Goal: Obtain resource: Download file/media

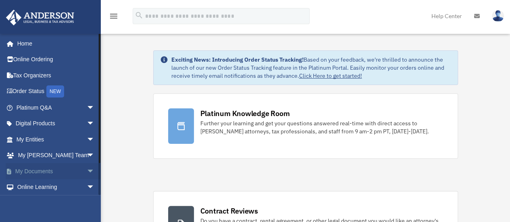
click at [87, 169] on span "arrow_drop_down" at bounding box center [95, 171] width 16 height 17
click at [33, 187] on link "Box" at bounding box center [59, 187] width 96 height 16
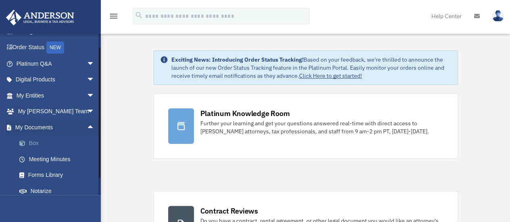
scroll to position [44, 0]
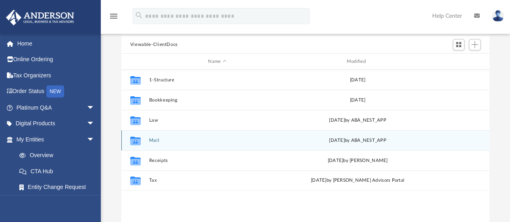
scroll to position [67, 0]
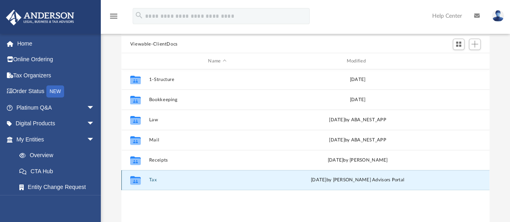
click at [161, 181] on button "Tax" at bounding box center [217, 180] width 137 height 5
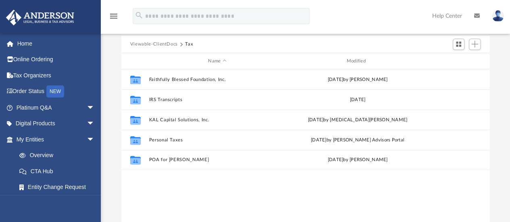
click at [161, 181] on div "Collaborated Folder Faithfully Blessed Foundation, Inc. [DATE] by [PERSON_NAME]…" at bounding box center [305, 152] width 368 height 167
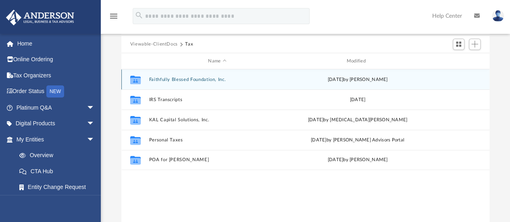
click at [196, 79] on button "Faithfully Blessed Foundation, Inc." at bounding box center [217, 79] width 137 height 5
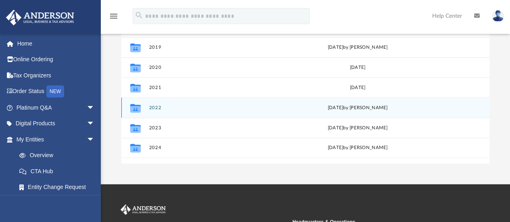
scroll to position [141, 0]
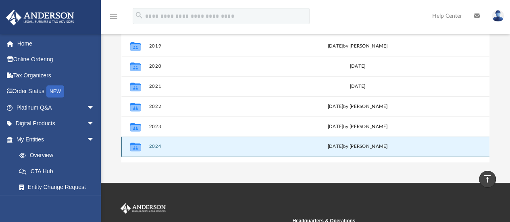
click at [158, 144] on button "2024" at bounding box center [217, 146] width 137 height 5
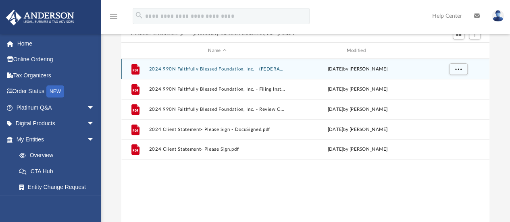
scroll to position [77, 0]
click at [161, 72] on div "File 2024 990N Faithfully Blessed Foundation, Inc. - (FEDERAL) Print, Sign, & M…" at bounding box center [305, 69] width 368 height 20
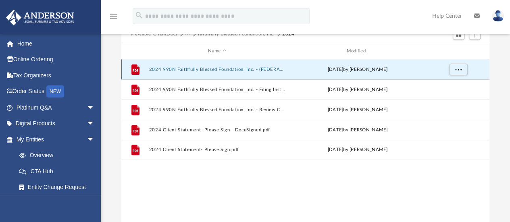
click at [178, 68] on button "2024 990N Faithfully Blessed Foundation, Inc. - (FEDERAL) Print, Sign, & Mail.p…" at bounding box center [217, 69] width 137 height 5
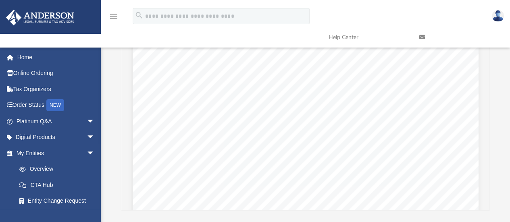
scroll to position [0, 0]
click at [422, 37] on icon at bounding box center [422, 37] width 6 height 6
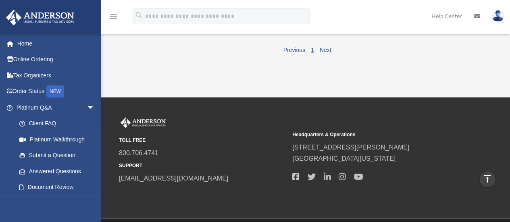
scroll to position [445, 0]
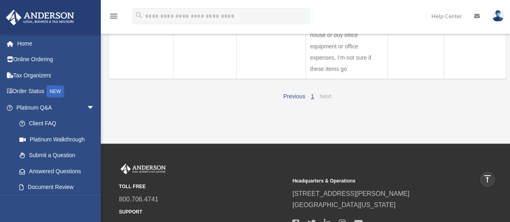
click at [327, 93] on link "Next" at bounding box center [326, 96] width 12 height 6
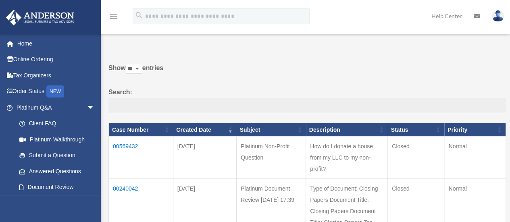
scroll to position [0, 0]
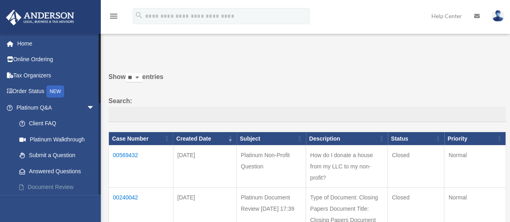
click at [70, 186] on link "Document Review" at bounding box center [59, 187] width 96 height 16
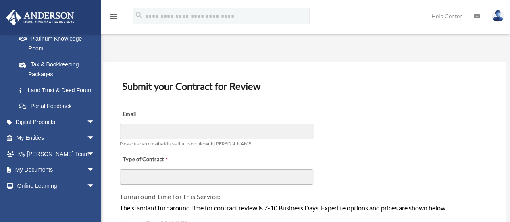
scroll to position [175, 0]
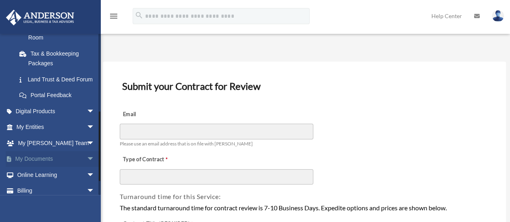
click at [32, 167] on link "My Documents arrow_drop_down" at bounding box center [56, 159] width 101 height 16
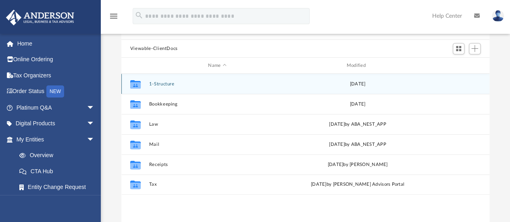
scroll to position [65, 0]
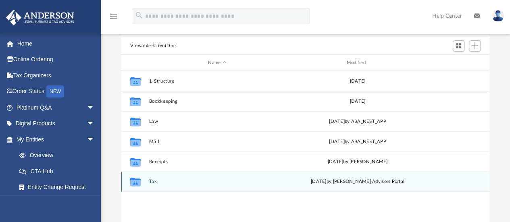
click at [155, 181] on button "Tax" at bounding box center [217, 181] width 137 height 5
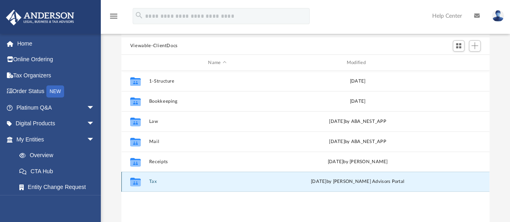
click at [155, 181] on button "Tax" at bounding box center [217, 181] width 137 height 5
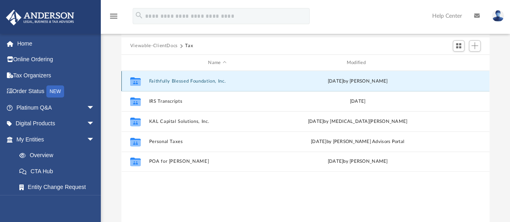
click at [164, 80] on button "Faithfully Blessed Foundation, Inc." at bounding box center [217, 81] width 137 height 5
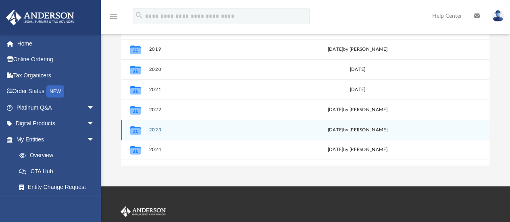
scroll to position [138, 0]
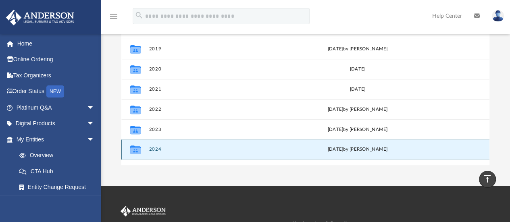
click at [154, 151] on button "2024" at bounding box center [217, 149] width 137 height 5
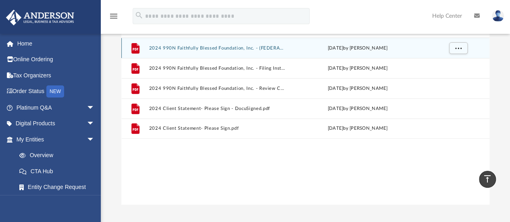
scroll to position [98, 0]
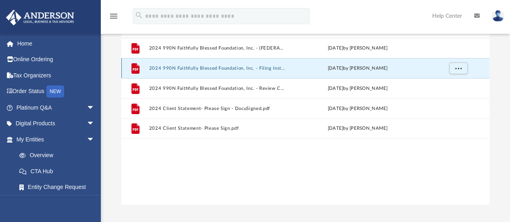
click at [173, 66] on button "2024 990N Faithfully Blessed Foundation, Inc. - Filing Instructions.pdf" at bounding box center [217, 68] width 137 height 5
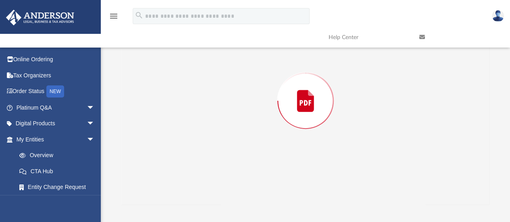
scroll to position [81, 0]
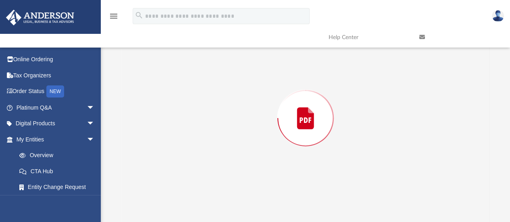
click at [173, 66] on div "Preview" at bounding box center [305, 118] width 368 height 208
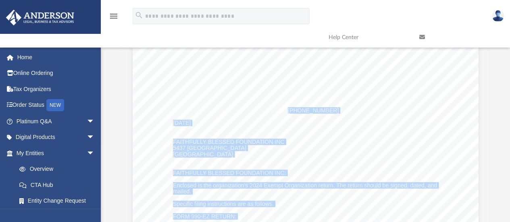
scroll to position [0, 0]
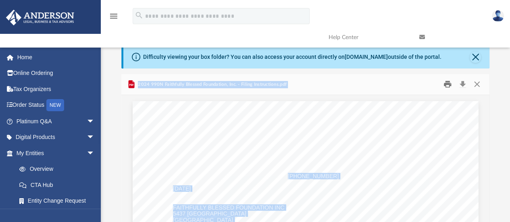
click at [445, 85] on button "Print" at bounding box center [447, 84] width 16 height 12
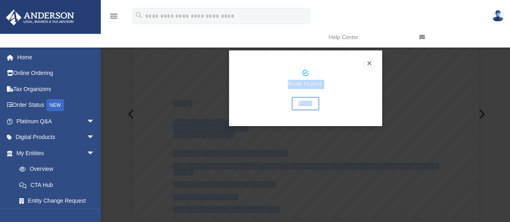
scroll to position [85, 0]
click at [308, 102] on button "Print" at bounding box center [305, 103] width 27 height 13
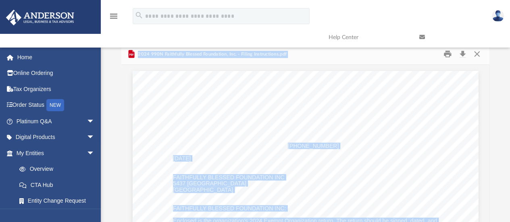
scroll to position [0, 0]
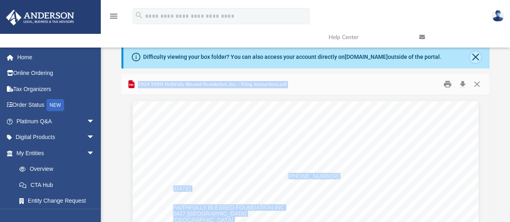
click at [478, 58] on button "Close" at bounding box center [475, 57] width 11 height 11
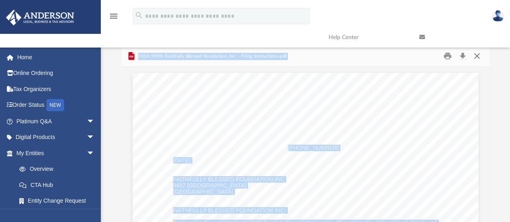
click at [478, 58] on button "Close" at bounding box center [477, 56] width 15 height 12
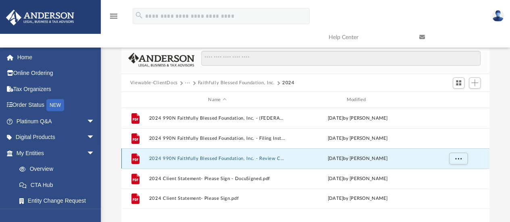
click at [235, 160] on button "2024 990N Faithfully Blessed Foundation, Inc. - Review Copy.pdf" at bounding box center [217, 158] width 137 height 5
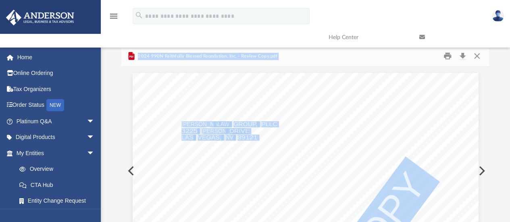
click at [337, 52] on link "Help Center" at bounding box center [367, 37] width 91 height 32
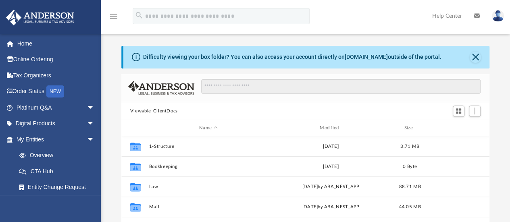
scroll to position [177, 362]
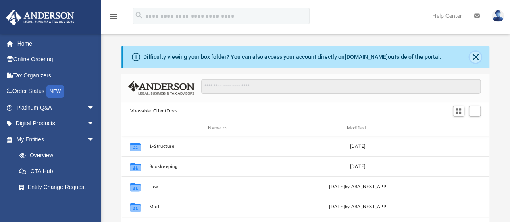
click at [473, 57] on button "Close" at bounding box center [475, 57] width 11 height 11
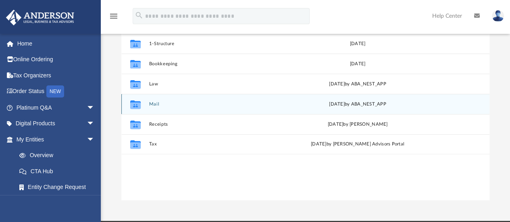
scroll to position [75, 0]
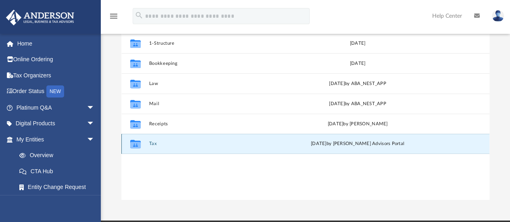
click at [156, 146] on button "Tax" at bounding box center [217, 143] width 137 height 5
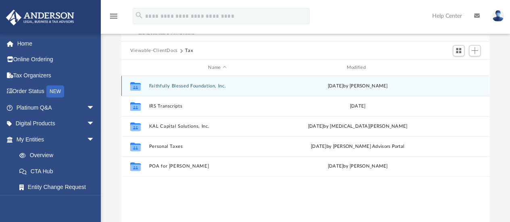
scroll to position [30, 0]
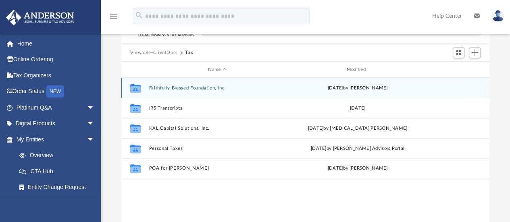
click at [173, 91] on div "Collaborated Folder Faithfully Blessed Foundation, Inc. [DATE] by [PERSON_NAME]" at bounding box center [305, 88] width 368 height 20
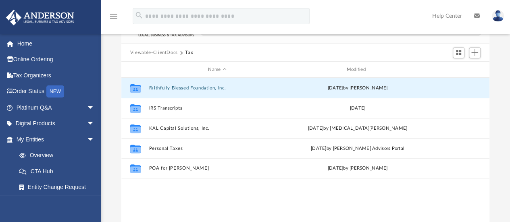
click at [322, 207] on div "Collaborated Folder Faithfully Blessed Foundation, Inc. [DATE] by [PERSON_NAME]…" at bounding box center [305, 161] width 368 height 167
click at [200, 89] on button "Faithfully Blessed Foundation, Inc." at bounding box center [217, 87] width 137 height 5
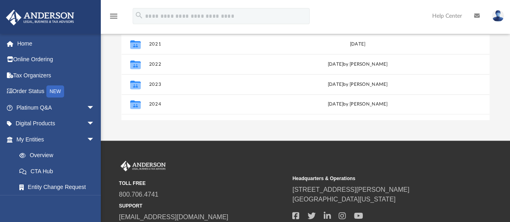
scroll to position [155, 0]
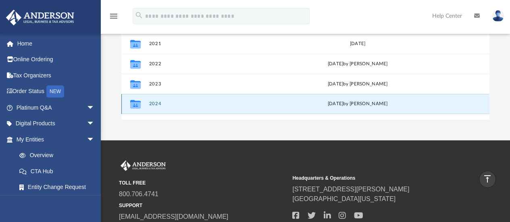
click at [154, 105] on button "2024" at bounding box center [217, 104] width 137 height 5
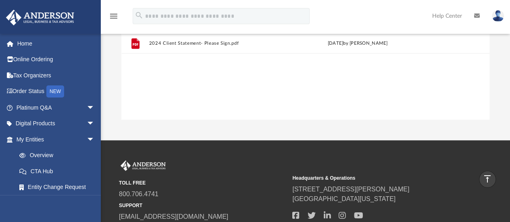
scroll to position [7, 0]
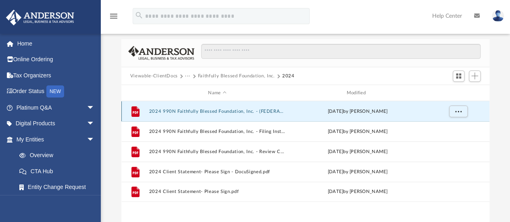
click at [182, 110] on button "2024 990N Faithfully Blessed Foundation, Inc. - (FEDERAL) Print, Sign, & Mail.p…" at bounding box center [217, 111] width 137 height 5
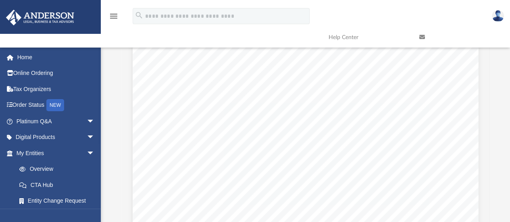
scroll to position [53, 0]
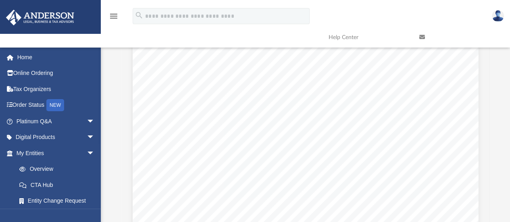
scroll to position [177, 362]
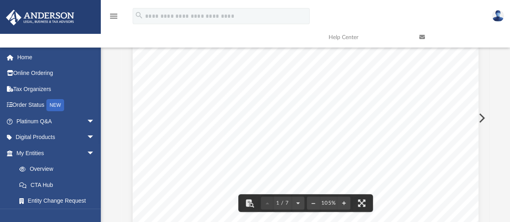
click at [483, 118] on button "Preview" at bounding box center [481, 118] width 18 height 23
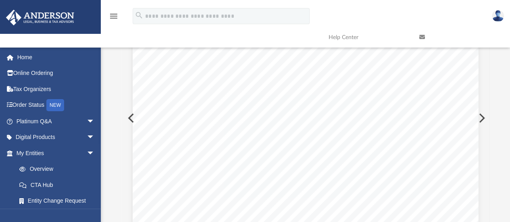
click at [482, 116] on button "Preview" at bounding box center [481, 118] width 18 height 23
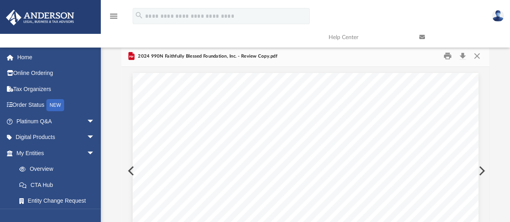
click at [127, 171] on button "Preview" at bounding box center [130, 171] width 18 height 23
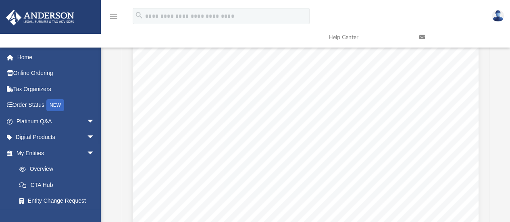
scroll to position [0, 0]
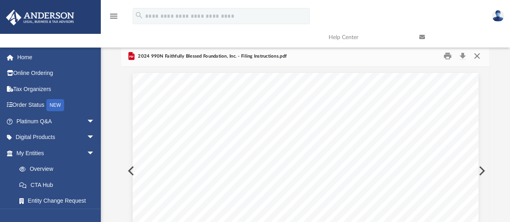
click at [477, 54] on button "Close" at bounding box center [477, 56] width 15 height 12
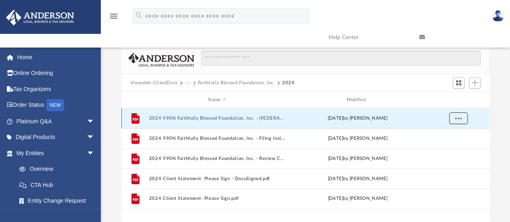
click at [453, 117] on button "More options" at bounding box center [458, 118] width 19 height 12
click at [449, 146] on li "Download" at bounding box center [450, 147] width 23 height 8
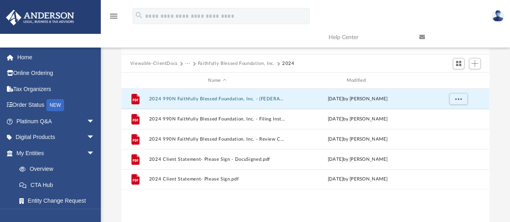
scroll to position [19, 0]
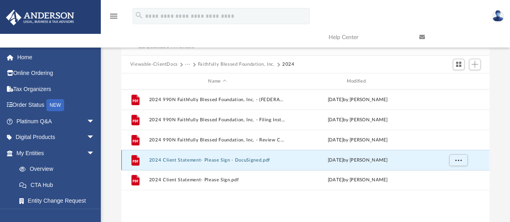
click at [185, 158] on button "2024 Client Statement- Please Sign - DocuSigned.pdf" at bounding box center [217, 160] width 137 height 5
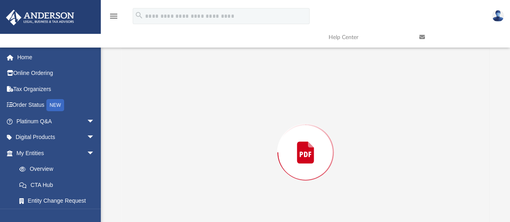
click at [185, 158] on div "Preview" at bounding box center [305, 152] width 368 height 208
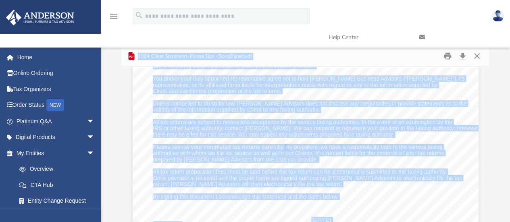
scroll to position [252, 0]
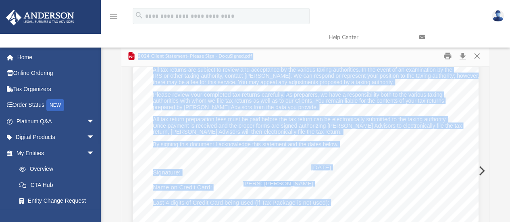
click at [479, 170] on button "Preview" at bounding box center [481, 171] width 18 height 23
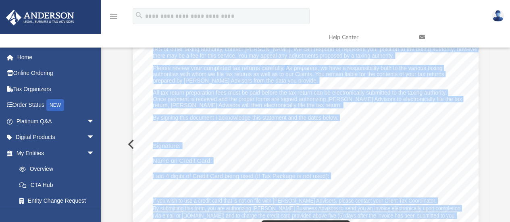
click at [201, 144] on div "A n d e r s o n A d v i s o r s . c o m | 8 0 0 . 7 0 6 . 4 7 4 1 | N e v a d a…" at bounding box center [306, 18] width 346 height 447
click at [426, 146] on div "A n d e r s o n A d v i s o r s . c o m | 8 0 0 . 7 0 6 . 4 7 4 1 | N e v a d a…" at bounding box center [306, 18] width 346 height 447
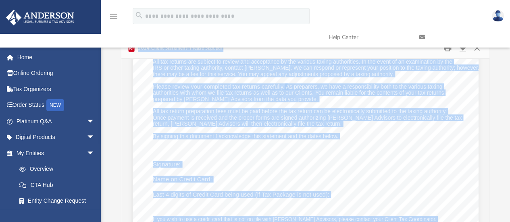
scroll to position [0, 0]
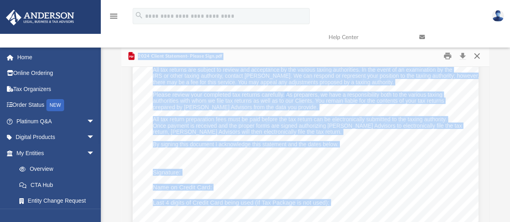
click at [477, 55] on button "Close" at bounding box center [477, 56] width 15 height 12
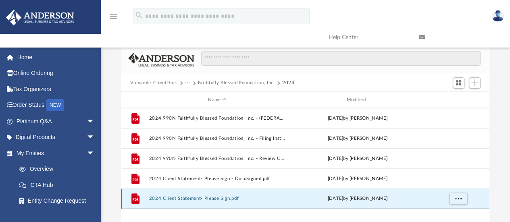
click at [210, 200] on button "2024 Client Statement- Please Sign.pdf" at bounding box center [217, 198] width 137 height 5
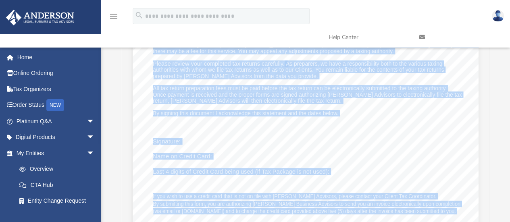
scroll to position [252, 0]
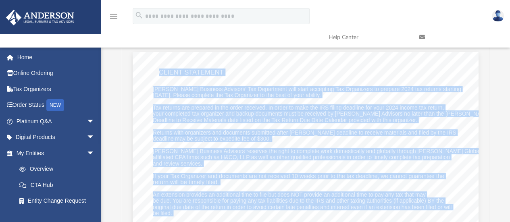
scroll to position [0, 0]
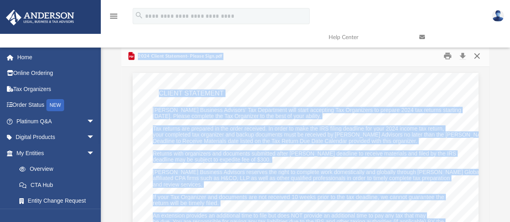
click at [476, 56] on button "Close" at bounding box center [477, 56] width 15 height 12
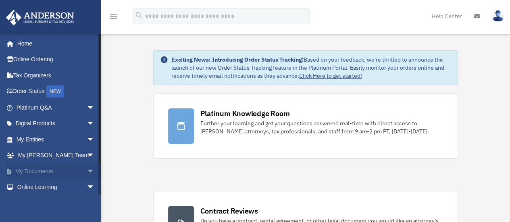
click at [87, 171] on span "arrow_drop_down" at bounding box center [95, 171] width 16 height 17
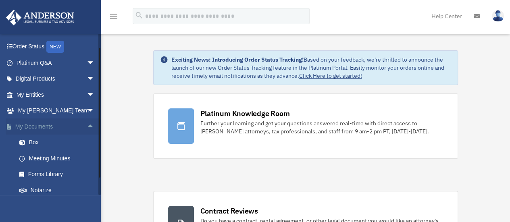
scroll to position [42, 0]
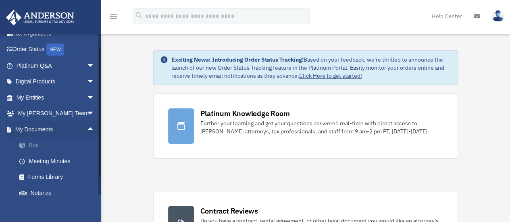
click at [36, 145] on link "Box" at bounding box center [59, 145] width 96 height 16
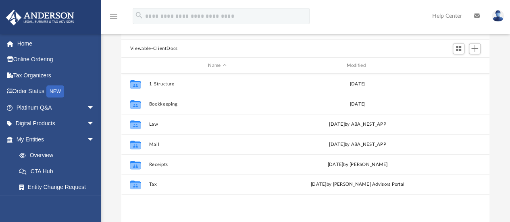
scroll to position [63, 0]
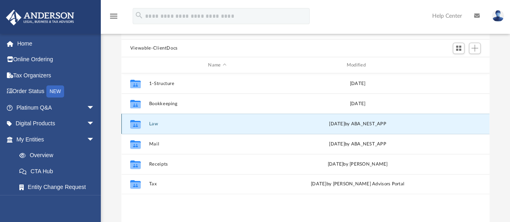
click at [155, 123] on button "Law" at bounding box center [217, 123] width 137 height 5
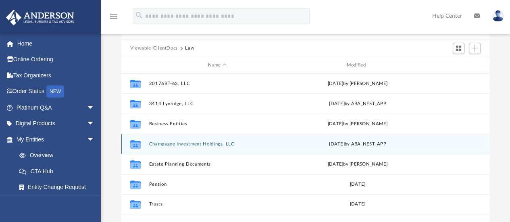
click at [300, 145] on div "[DATE] by ABA_NEST_APP" at bounding box center [357, 144] width 137 height 7
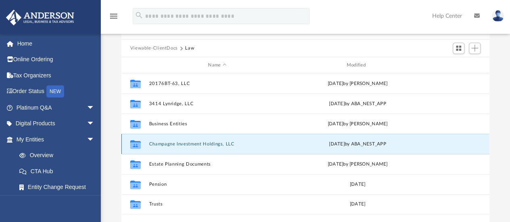
click at [300, 145] on div "[DATE] by ABA_NEST_APP" at bounding box center [357, 144] width 137 height 7
click at [225, 140] on div "Collaborated Folder Champagne Investment Holdings, LLC [DATE] by ABA_NEST_APP" at bounding box center [305, 144] width 368 height 20
click at [243, 144] on button "Champagne Investment Holdings, LLC" at bounding box center [217, 143] width 137 height 5
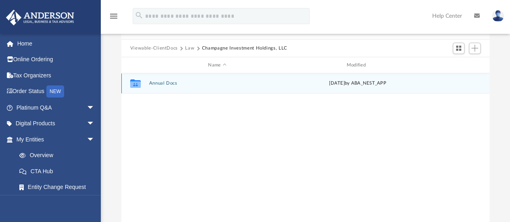
click at [164, 85] on button "Annual Docs" at bounding box center [217, 83] width 137 height 5
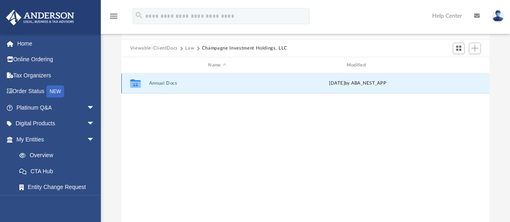
click at [164, 85] on button "Annual Docs" at bounding box center [217, 83] width 137 height 5
click at [164, 85] on button "Champagne Investment Holdings, LLC - Filed Annual Report WY 2025.pdf" at bounding box center [217, 83] width 137 height 5
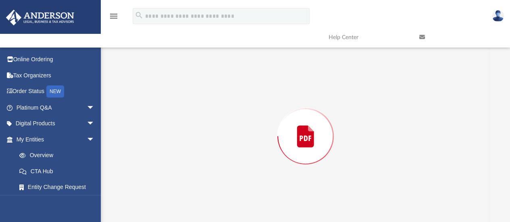
scroll to position [74, 0]
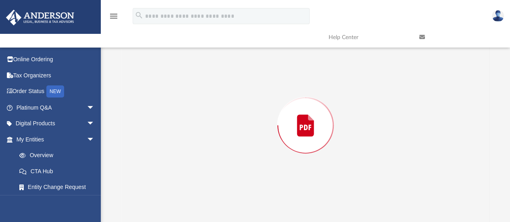
click at [164, 85] on div "Preview" at bounding box center [305, 125] width 368 height 208
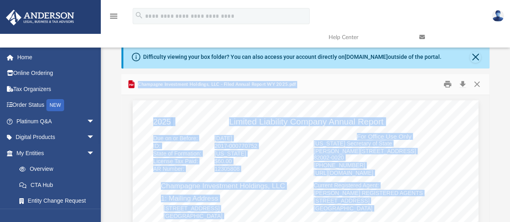
scroll to position [0, 0]
click at [474, 87] on button "Close" at bounding box center [477, 84] width 15 height 12
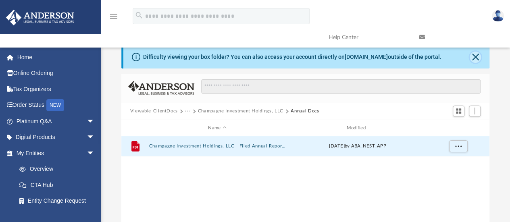
click at [474, 53] on button "Close" at bounding box center [475, 57] width 11 height 11
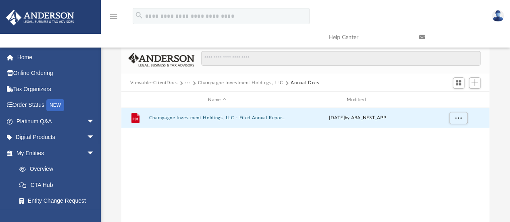
click at [164, 85] on button "Viewable-ClientDocs" at bounding box center [154, 82] width 48 height 7
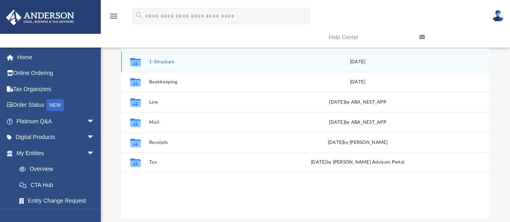
scroll to position [60, 0]
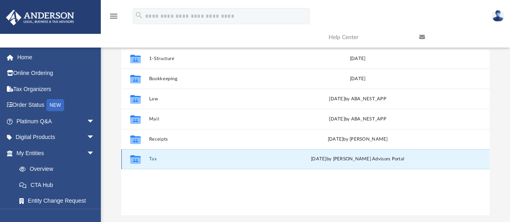
click at [154, 159] on button "Tax" at bounding box center [217, 159] width 137 height 5
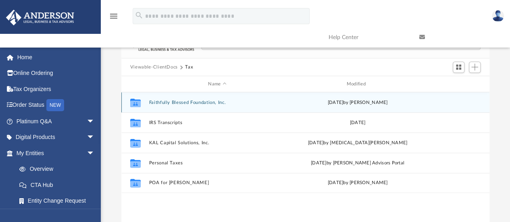
scroll to position [0, 0]
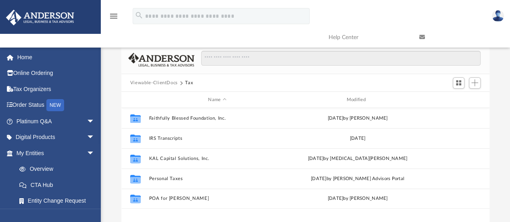
click at [155, 83] on button "Viewable-ClientDocs" at bounding box center [154, 82] width 48 height 7
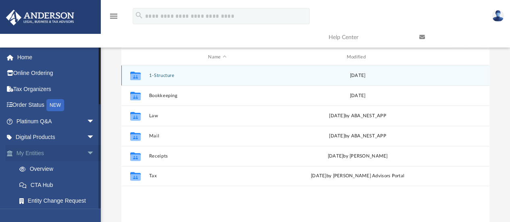
scroll to position [44, 0]
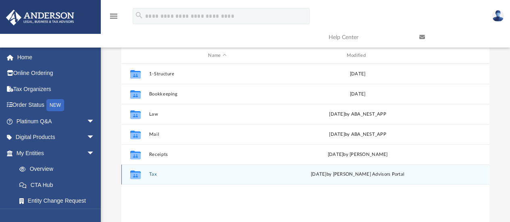
click at [144, 174] on div "Collaborated Folder" at bounding box center [135, 174] width 20 height 13
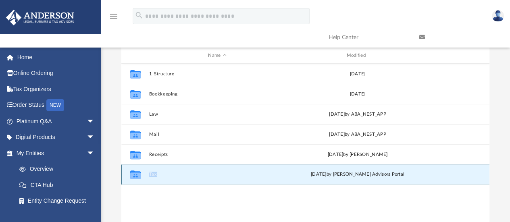
click at [144, 174] on div "Collaborated Folder" at bounding box center [135, 174] width 20 height 13
click at [168, 177] on button "Tax" at bounding box center [217, 174] width 137 height 5
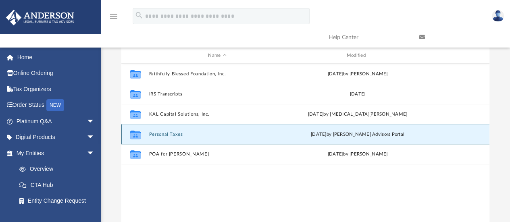
click at [162, 136] on button "Personal Taxes" at bounding box center [217, 134] width 137 height 5
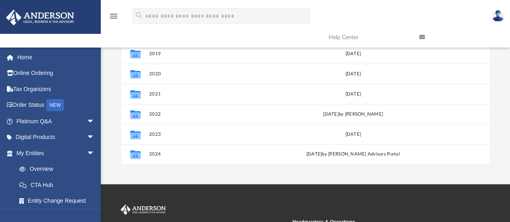
scroll to position [112, 0]
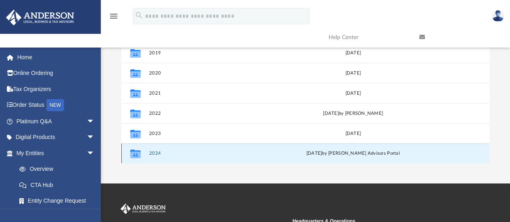
click at [157, 155] on button "2024" at bounding box center [216, 153] width 134 height 5
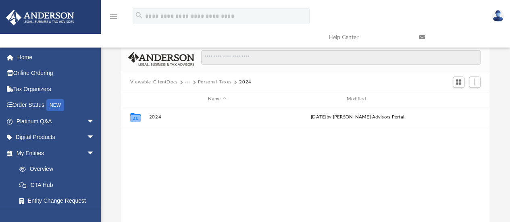
scroll to position [0, 0]
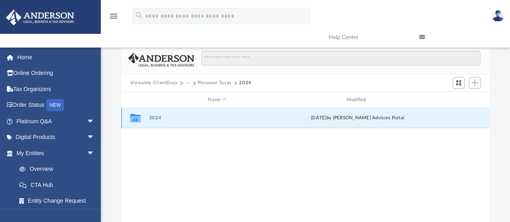
click at [155, 118] on button "2024" at bounding box center [217, 118] width 137 height 5
click at [155, 118] on button "Digital Tax Organizer" at bounding box center [217, 118] width 137 height 5
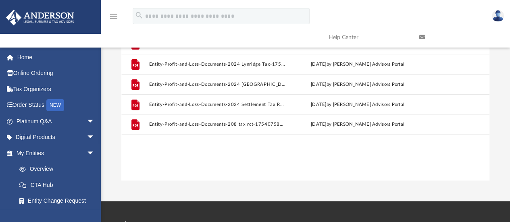
scroll to position [95, 0]
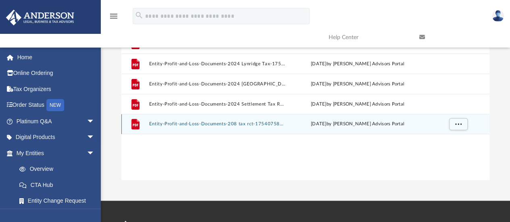
click at [155, 118] on div "File Entity-Profit-and-Loss-Documents-208 tax rct-1754075867688d12db49648.pdf F…" at bounding box center [305, 124] width 368 height 20
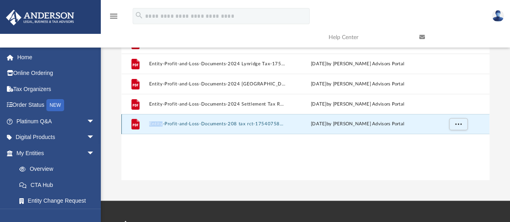
click at [155, 118] on div "File Entity-Profit-and-Loss-Documents-208 tax rct-1754075867688d12db49648.pdf F…" at bounding box center [305, 124] width 368 height 20
click at [175, 142] on div "File Entity-Profit-and-Loss-Documents-2024 & 2023 209 Cypress Tax-1754599529689…" at bounding box center [305, 96] width 368 height 167
click at [173, 124] on button "Entity-Profit-and-Loss-Documents-208 tax rct-1754075867688d12db49648.pdf" at bounding box center [217, 124] width 137 height 5
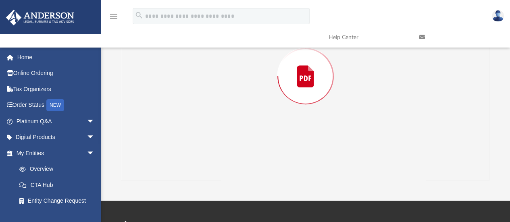
scroll to position [53, 0]
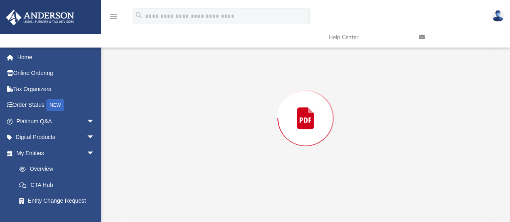
click at [173, 124] on div "Preview" at bounding box center [305, 118] width 368 height 208
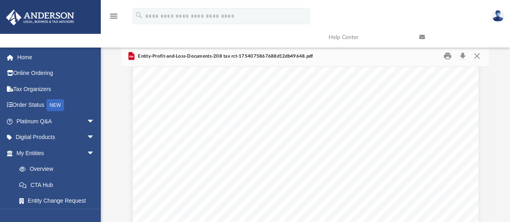
scroll to position [0, 0]
click at [476, 56] on button "Close" at bounding box center [477, 56] width 15 height 12
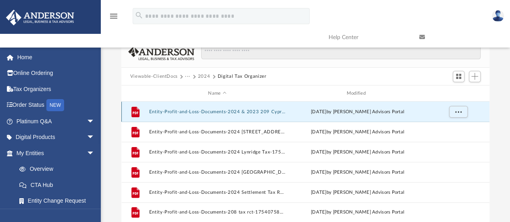
click at [212, 113] on button "Entity-Profit-and-Loss-Documents-2024 & 2023 209 Cypress Tax-175459952968951069…" at bounding box center [217, 111] width 137 height 5
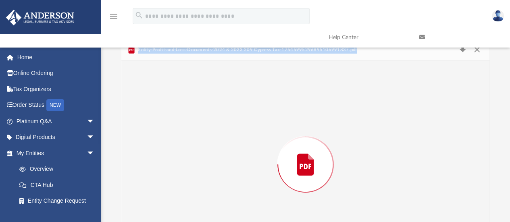
scroll to position [46, 0]
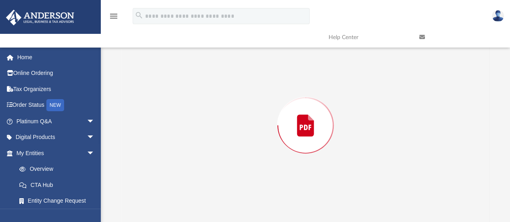
click at [212, 113] on div "Preview" at bounding box center [305, 125] width 368 height 208
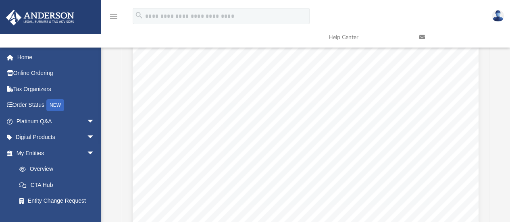
scroll to position [53, 0]
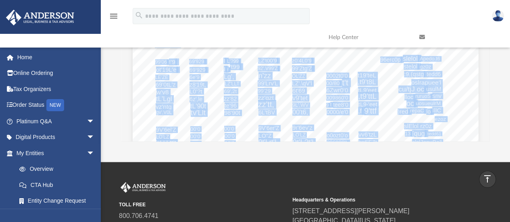
scroll to position [0, 0]
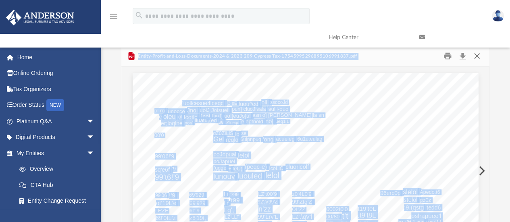
click at [474, 56] on button "Close" at bounding box center [477, 56] width 15 height 12
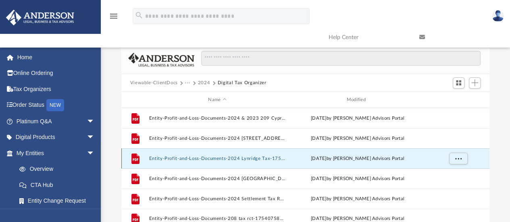
click at [218, 158] on button "Entity-Profit-and-Loss-Documents-2024 Lynridge Tax-17545933736894f85d9e8d2.pdf" at bounding box center [217, 158] width 137 height 5
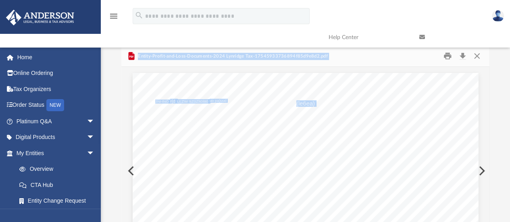
click at [479, 167] on button "Preview" at bounding box center [481, 171] width 18 height 23
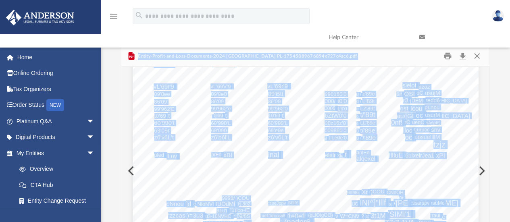
click at [480, 170] on button "Preview" at bounding box center [481, 171] width 18 height 23
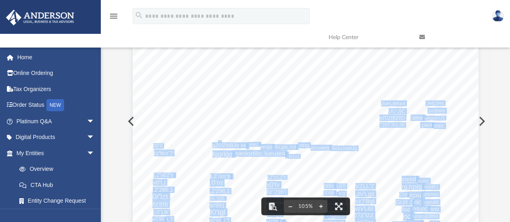
click at [483, 121] on button "Preview" at bounding box center [481, 121] width 18 height 23
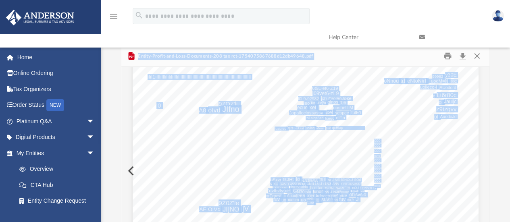
scroll to position [73, 0]
click at [133, 171] on div "lHetu v eNtouvesu Eol_c3'l'toc/uossfssv xvr sfccve AEU\fi lo ScHlo 3H-L l-cvrNo…" at bounding box center [306, 223] width 346 height 447
click at [133, 170] on div "lHetu v eNtouvesu Eol_c3'l'toc/uossfssv xvr sfccve AEU\fi lo ScHlo 3H-L l-cvrNo…" at bounding box center [306, 223] width 346 height 447
click at [129, 171] on button "Preview" at bounding box center [130, 171] width 18 height 23
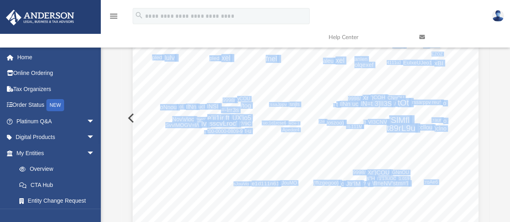
scroll to position [177, 0]
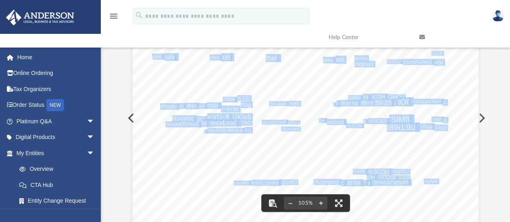
click at [127, 119] on button "Preview" at bounding box center [130, 118] width 18 height 23
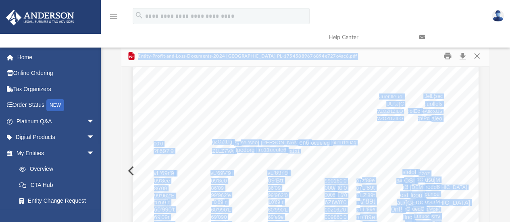
scroll to position [50, 0]
click at [128, 171] on button "Preview" at bounding box center [130, 171] width 18 height 23
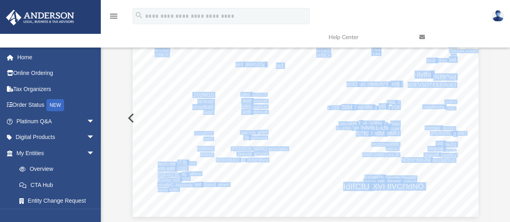
scroll to position [252, 0]
click at [128, 117] on button "Preview" at bounding box center [130, 118] width 18 height 23
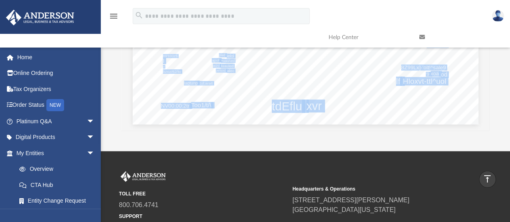
scroll to position [0, 0]
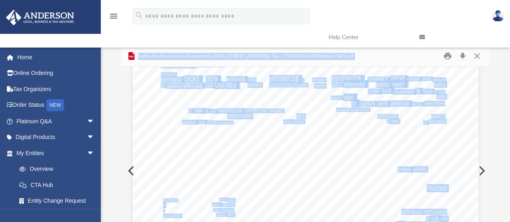
click at [127, 172] on button "Preview" at bounding box center [130, 171] width 18 height 23
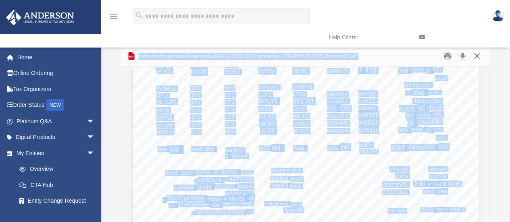
click at [476, 54] on button "Close" at bounding box center [477, 56] width 15 height 12
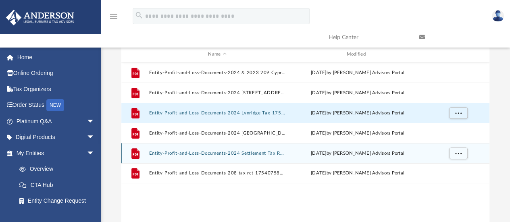
scroll to position [47, 0]
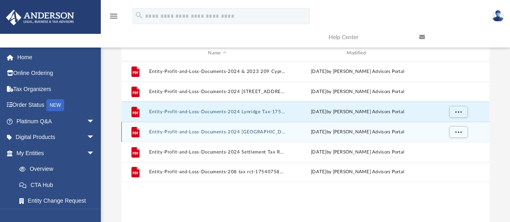
click at [263, 133] on button "Entity-Profit-and-Loss-Documents-2024 Newport landing PL-17545889676894e727c4ac…" at bounding box center [217, 131] width 137 height 5
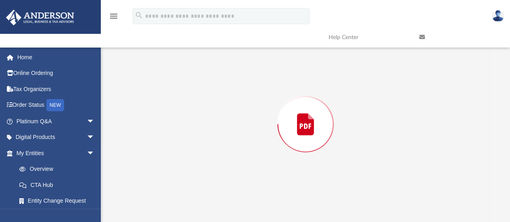
click at [263, 133] on div "Preview" at bounding box center [305, 124] width 368 height 208
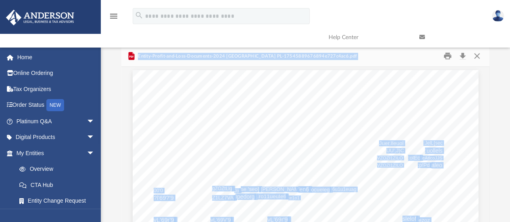
scroll to position [0, 0]
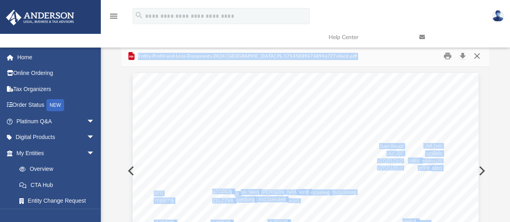
click at [476, 56] on button "Close" at bounding box center [477, 56] width 15 height 12
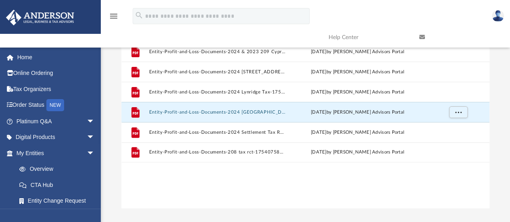
scroll to position [67, 0]
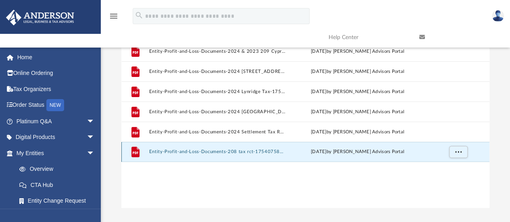
click at [210, 151] on button "Entity-Profit-and-Loss-Documents-208 tax rct-1754075867688d12db49648.pdf" at bounding box center [217, 152] width 137 height 5
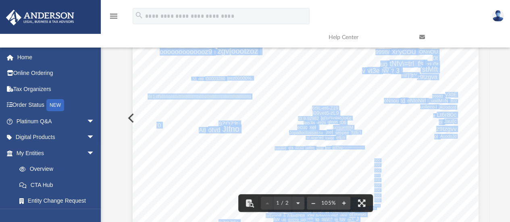
scroll to position [0, 0]
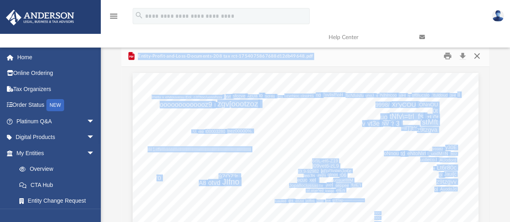
click at [475, 58] on button "Close" at bounding box center [477, 56] width 15 height 12
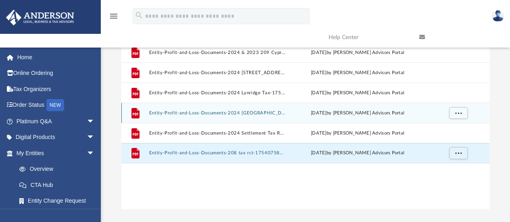
scroll to position [66, 0]
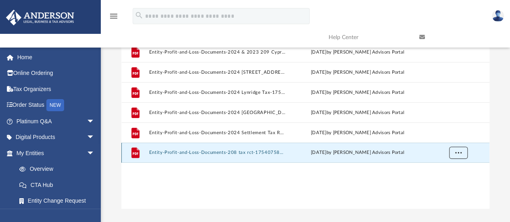
click at [459, 154] on span "More options" at bounding box center [458, 152] width 6 height 4
click at [498, 163] on div "Difficulty viewing your box folder? You can also access your account directly o…" at bounding box center [305, 94] width 409 height 229
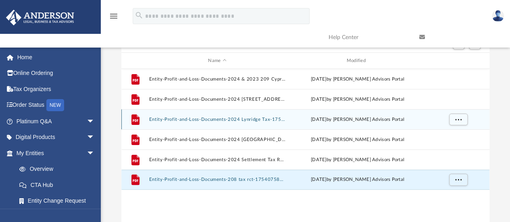
scroll to position [39, 0]
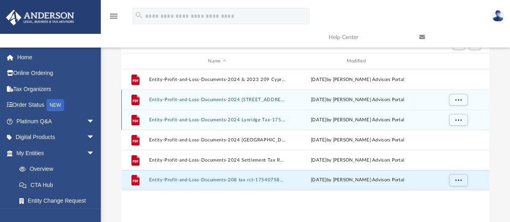
click at [286, 100] on div "File Entity-Profit-and-Loss-Documents-2024 808 N Main St Tax-17545942146894fba6…" at bounding box center [305, 99] width 368 height 20
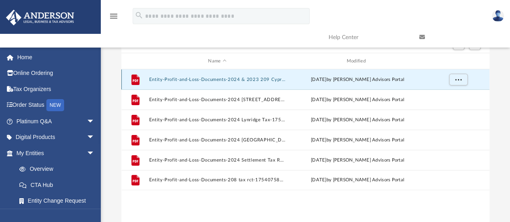
click at [271, 80] on button "Entity-Profit-and-Loss-Documents-2024 & 2023 209 Cypress Tax-175459952968951069…" at bounding box center [217, 79] width 137 height 5
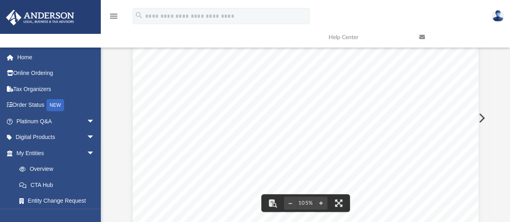
scroll to position [0, 0]
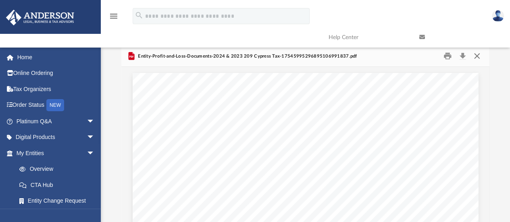
click at [475, 55] on button "Close" at bounding box center [477, 56] width 15 height 12
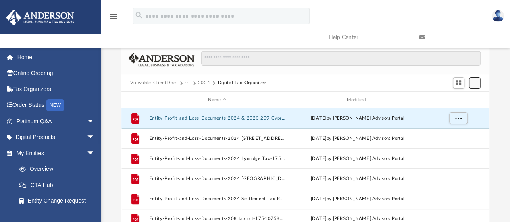
click at [477, 83] on span "Add" at bounding box center [474, 82] width 7 height 7
click at [495, 79] on div "Difficulty viewing your box folder? You can also access your account directly o…" at bounding box center [305, 160] width 409 height 229
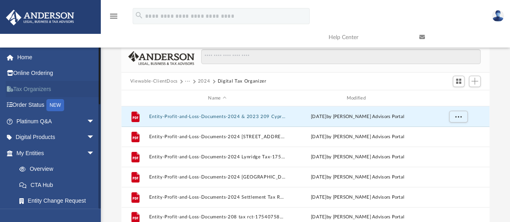
click at [35, 89] on link "Tax Organizers" at bounding box center [56, 89] width 101 height 16
